Goal: Information Seeking & Learning: Find specific fact

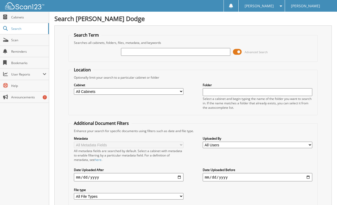
click at [129, 53] on input "text" at bounding box center [176, 52] width 110 height 8
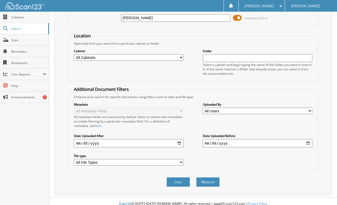
scroll to position [40, 0]
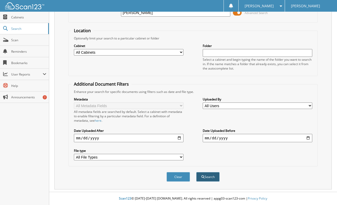
type input "[PERSON_NAME]"
click at [206, 177] on button "Search" at bounding box center [207, 177] width 23 height 10
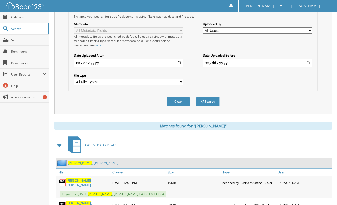
scroll to position [156, 0]
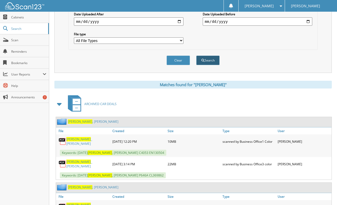
type input "munoz, b"
click at [204, 60] on button "Search" at bounding box center [207, 61] width 23 height 10
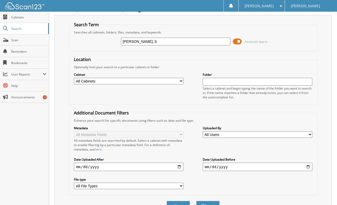
scroll to position [26, 0]
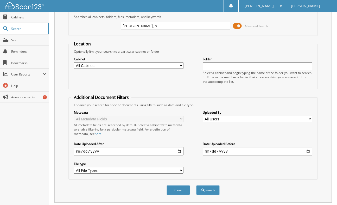
click at [145, 27] on input "[PERSON_NAME], b" at bounding box center [176, 26] width 110 height 8
type input "[PERSON_NAME]"
drag, startPoint x: 85, startPoint y: 23, endPoint x: 101, endPoint y: 35, distance: 19.5
click at [85, 24] on div "munoz Advanced Search" at bounding box center [192, 26] width 243 height 14
click at [208, 191] on button "Search" at bounding box center [207, 191] width 23 height 10
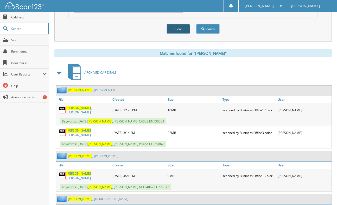
scroll to position [156, 0]
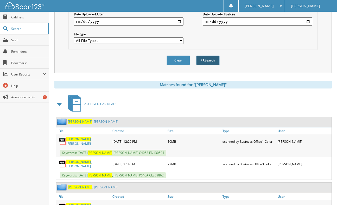
type input "munoz,brenda"
click at [209, 61] on button "Search" at bounding box center [207, 61] width 23 height 10
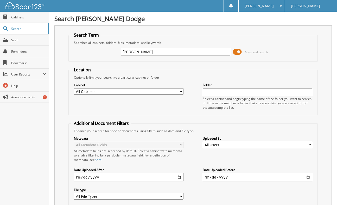
click at [135, 53] on input "[PERSON_NAME]" at bounding box center [176, 52] width 110 height 8
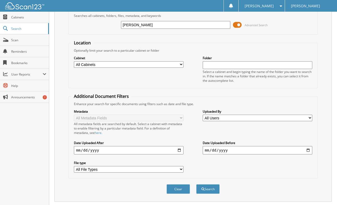
scroll to position [58, 0]
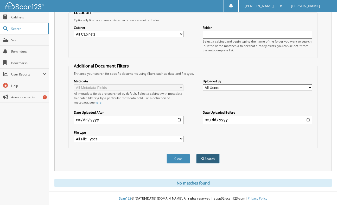
type input "[PERSON_NAME]"
click at [207, 158] on button "Search" at bounding box center [207, 159] width 23 height 10
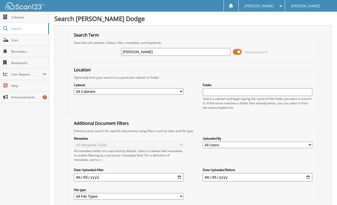
drag, startPoint x: 121, startPoint y: 52, endPoint x: 104, endPoint y: 55, distance: 18.1
click at [104, 54] on div "[PERSON_NAME] Advanced Search" at bounding box center [192, 52] width 243 height 14
type input "[PERSON_NAME]"
click at [241, 73] on fieldset "Location Optionally limit your search to a particular cabinet or folder Cabinet…" at bounding box center [192, 91] width 249 height 48
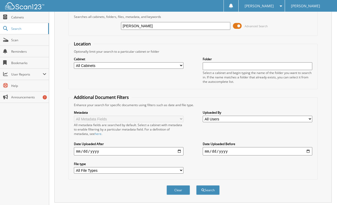
scroll to position [58, 0]
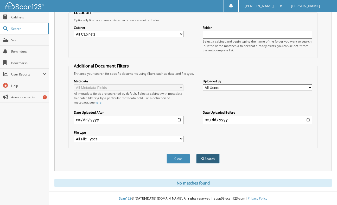
click at [208, 160] on button "Search" at bounding box center [207, 159] width 23 height 10
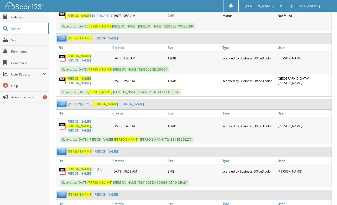
scroll to position [1275, 0]
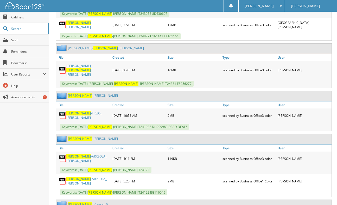
drag, startPoint x: 14, startPoint y: 196, endPoint x: 15, endPoint y: 190, distance: 6.8
click at [14, 193] on div "Close Cabinets Search Scan Reminders Bookmarks User Reports" at bounding box center [24, 109] width 49 height 194
click at [34, 186] on div "Close Cabinets Search Scan Reminders Bookmarks User Reports" at bounding box center [24, 109] width 49 height 194
